Goal: Task Accomplishment & Management: Use online tool/utility

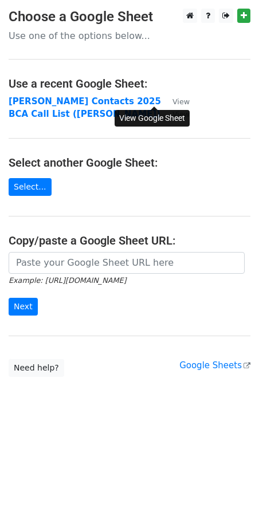
click at [172, 98] on small "View" at bounding box center [180, 101] width 17 height 9
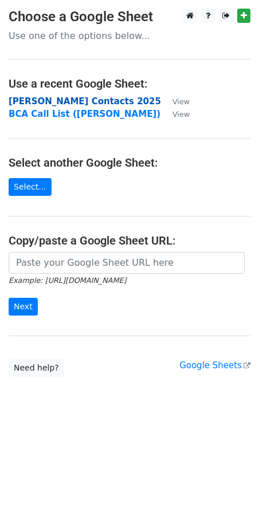
click at [93, 98] on strong "Varun Zoho Contacts 2025" at bounding box center [85, 101] width 152 height 10
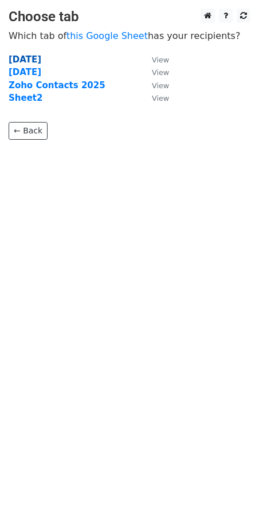
click at [37, 54] on strong "26 Aug 2025" at bounding box center [25, 59] width 33 height 10
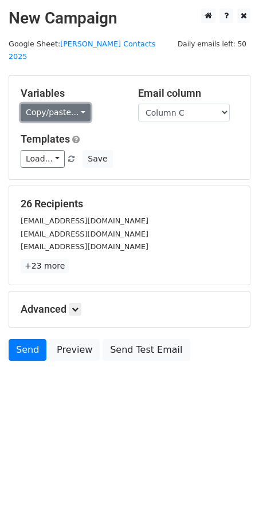
click at [77, 105] on link "Copy/paste..." at bounding box center [56, 113] width 70 height 18
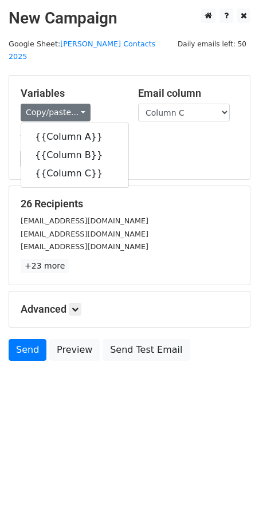
click at [102, 104] on div "Copy/paste... {{Column A}} {{Column B}} {{Column C}}" at bounding box center [71, 113] width 100 height 18
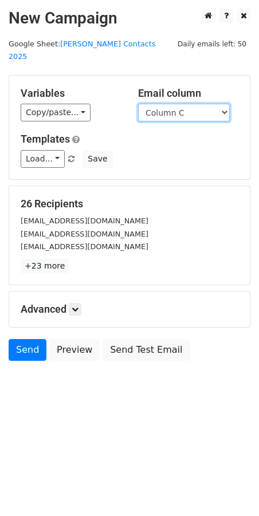
click at [157, 104] on select "Column A Column B Column C" at bounding box center [184, 113] width 92 height 18
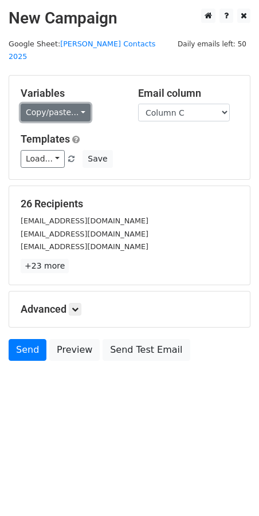
click at [58, 104] on link "Copy/paste..." at bounding box center [56, 113] width 70 height 18
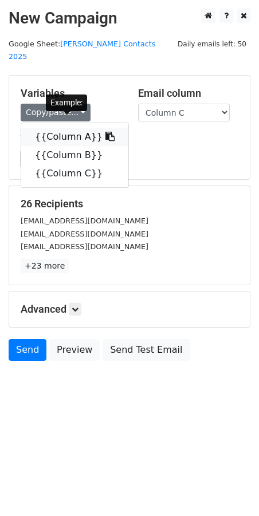
click at [61, 128] on link "{{Column A}}" at bounding box center [74, 137] width 107 height 18
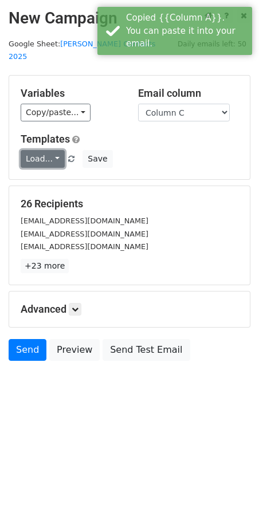
click at [53, 150] on link "Load..." at bounding box center [43, 159] width 44 height 18
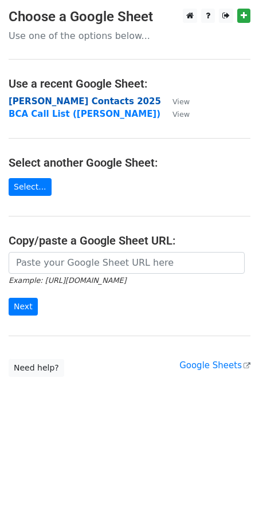
click at [78, 106] on strong "Varun Zoho Contacts 2025" at bounding box center [85, 101] width 152 height 10
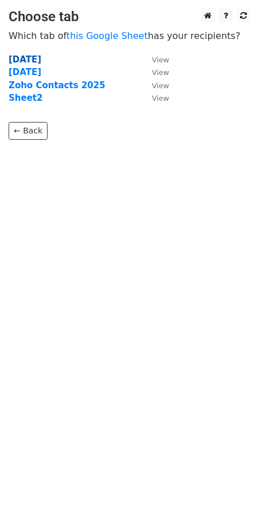
click at [41, 57] on strong "26 Aug 2025" at bounding box center [25, 59] width 33 height 10
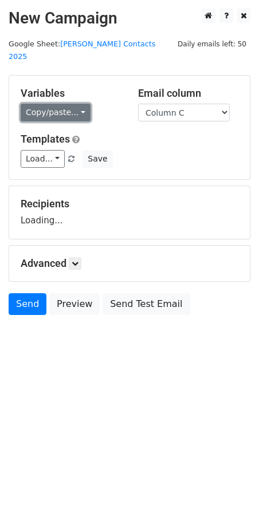
click at [64, 104] on link "Copy/paste..." at bounding box center [56, 113] width 70 height 18
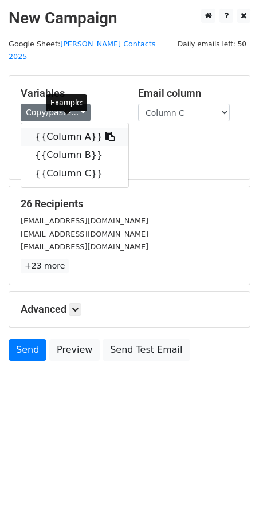
click at [67, 128] on link "{{Column A}}" at bounding box center [74, 137] width 107 height 18
